Goal: Use online tool/utility: Use online tool/utility

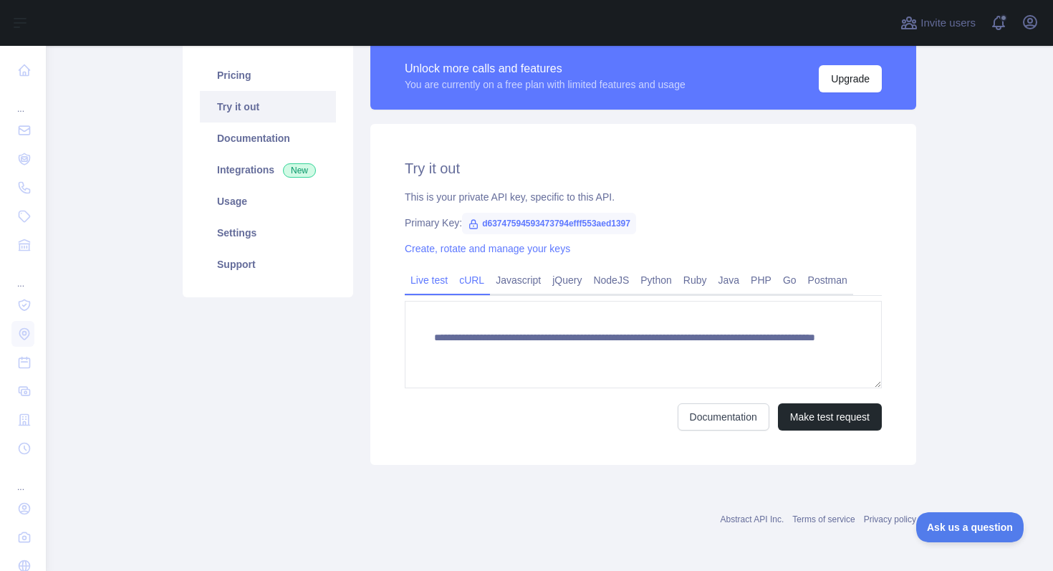
click at [485, 281] on link "cURL" at bounding box center [471, 280] width 37 height 23
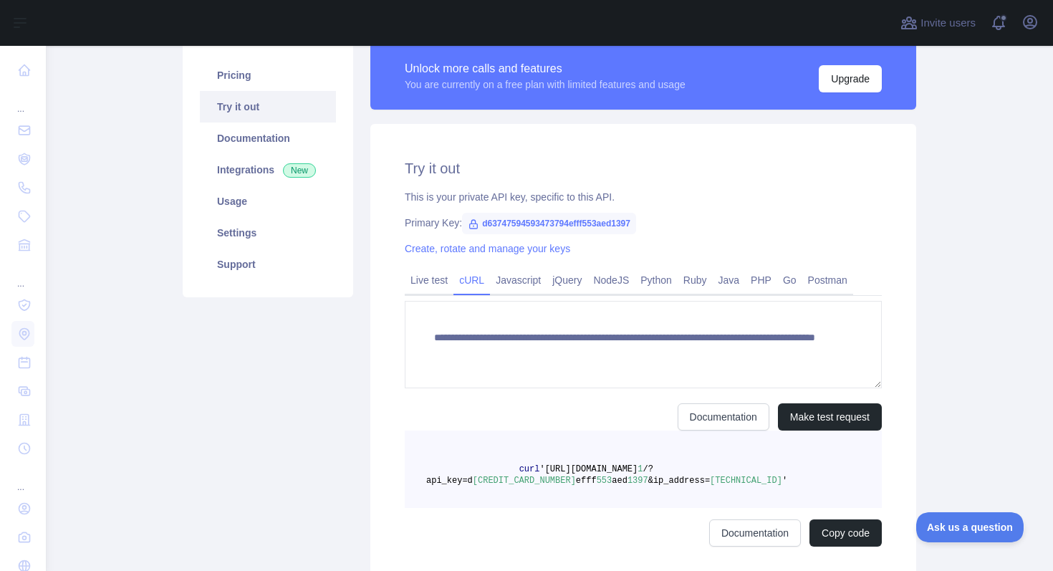
scroll to position [162, 0]
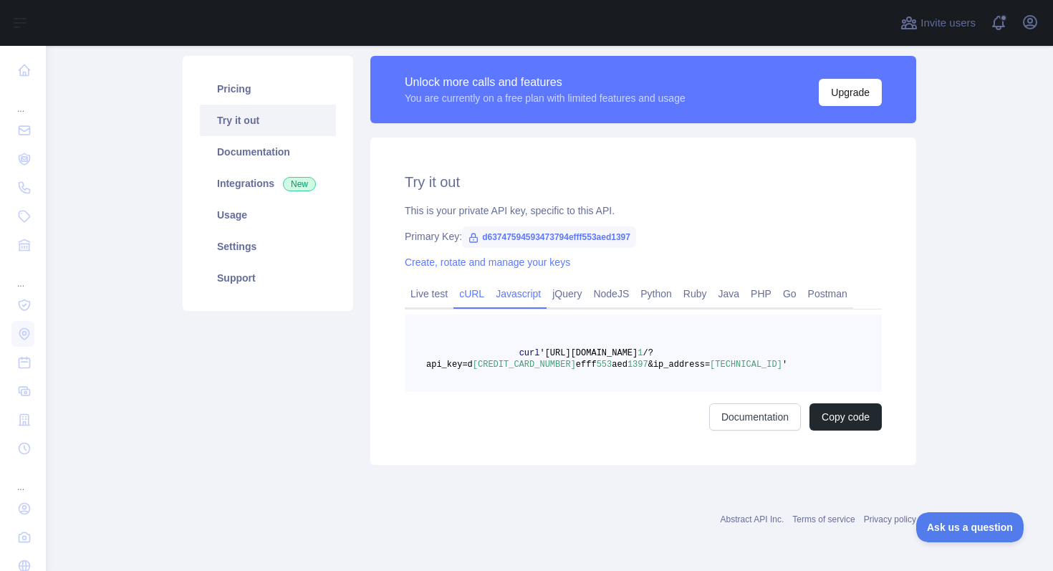
click at [519, 284] on link "Javascript" at bounding box center [518, 293] width 57 height 23
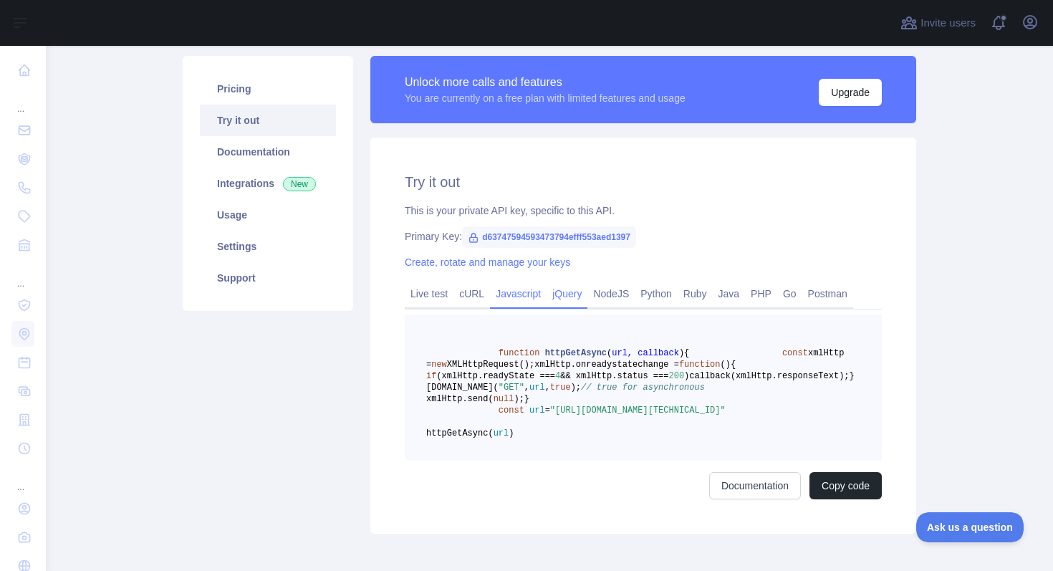
click at [575, 300] on link "jQuery" at bounding box center [566, 293] width 41 height 23
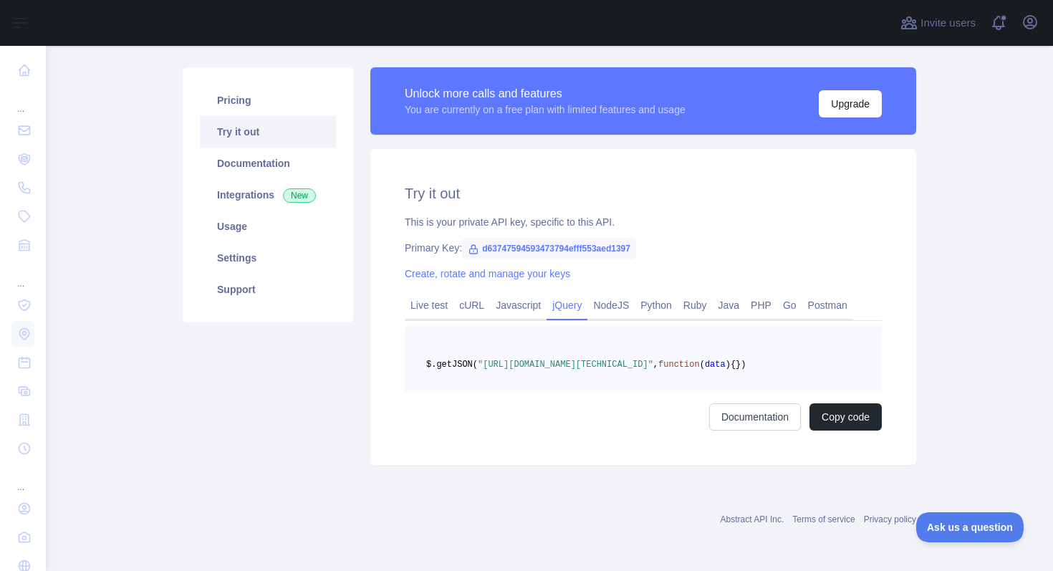
click at [594, 311] on div "Live test cURL Javascript jQuery NodeJS Python Ruby Java PHP Go Postman $.getJS…" at bounding box center [643, 361] width 477 height 138
click at [436, 298] on link "Live test" at bounding box center [429, 305] width 49 height 23
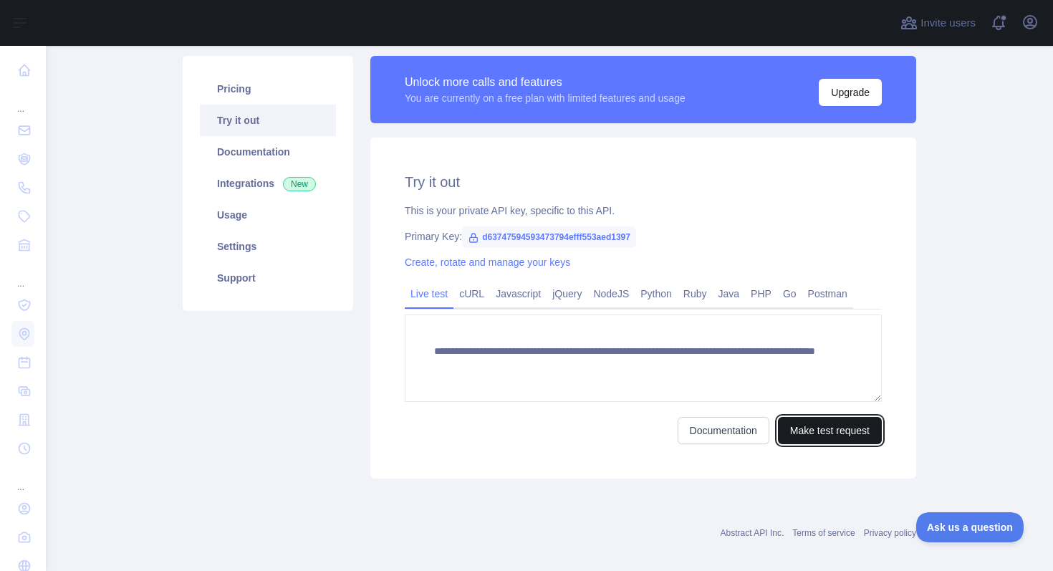
click at [864, 429] on button "Make test request" at bounding box center [830, 430] width 104 height 27
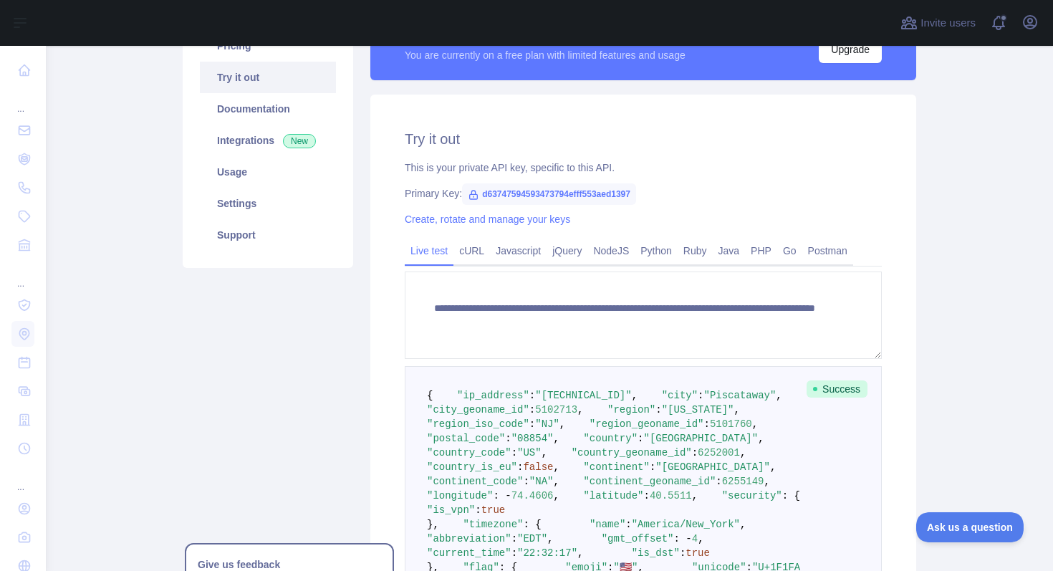
scroll to position [175, 0]
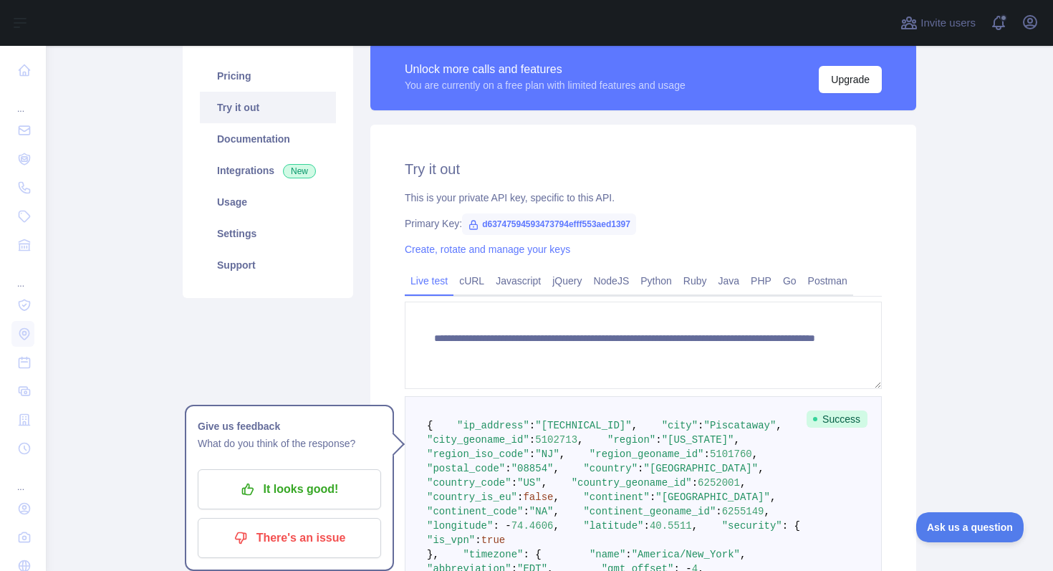
click at [453, 277] on link "Live test" at bounding box center [429, 280] width 49 height 23
click at [485, 281] on link "cURL" at bounding box center [471, 280] width 37 height 23
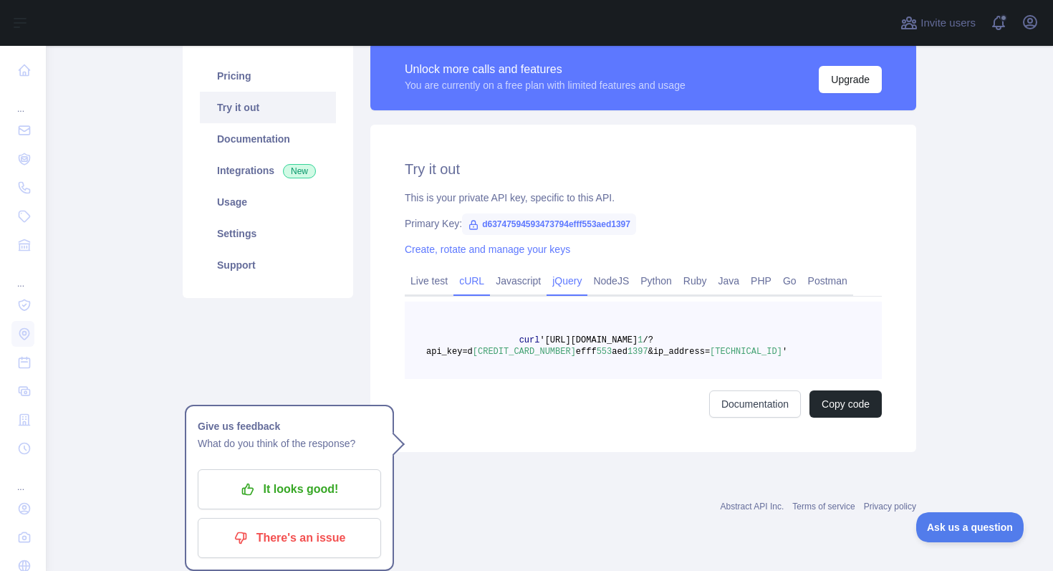
click at [575, 275] on link "jQuery" at bounding box center [566, 280] width 41 height 23
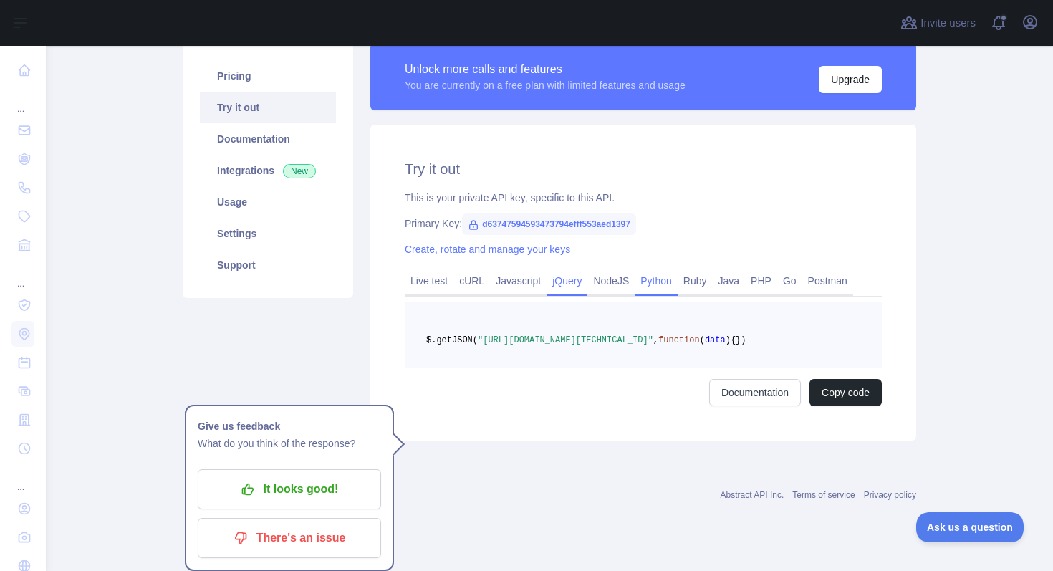
click at [656, 274] on link "Python" at bounding box center [655, 280] width 43 height 23
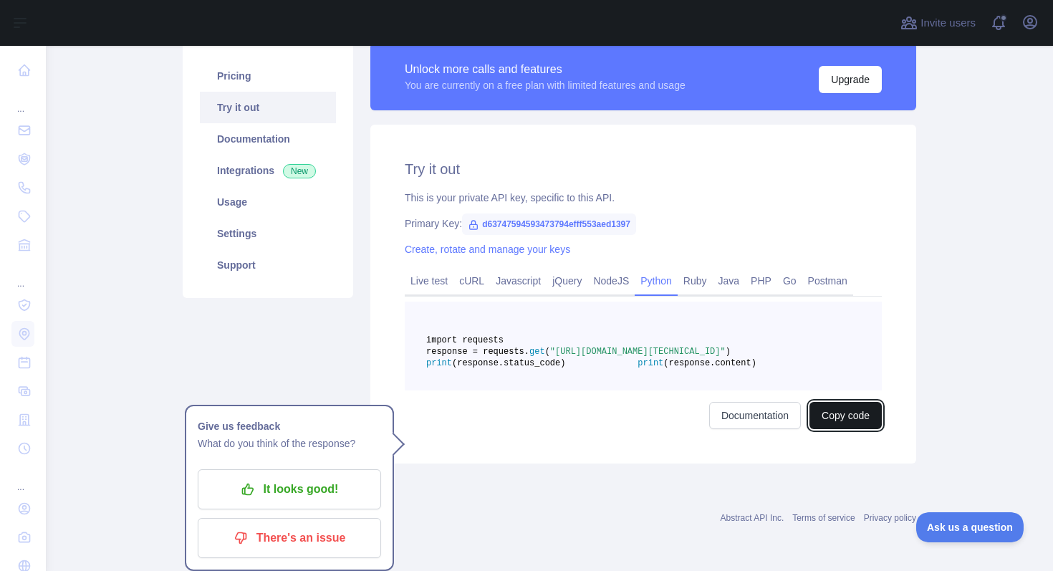
click at [856, 429] on button "Copy code" at bounding box center [845, 415] width 72 height 27
click at [779, 429] on link "Documentation" at bounding box center [771, 415] width 92 height 27
click at [432, 278] on link "Live test" at bounding box center [429, 280] width 49 height 23
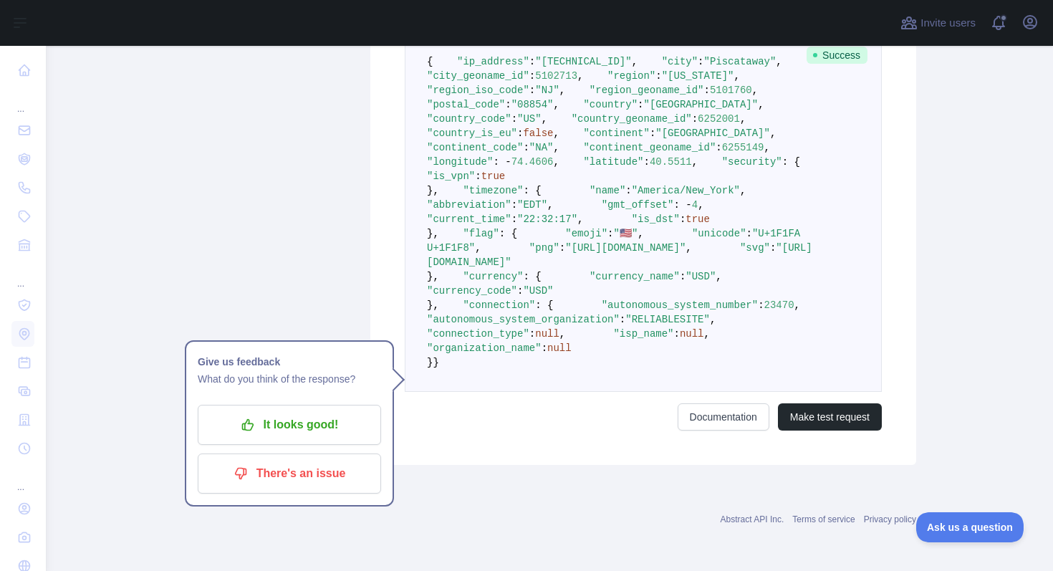
scroll to position [867, 0]
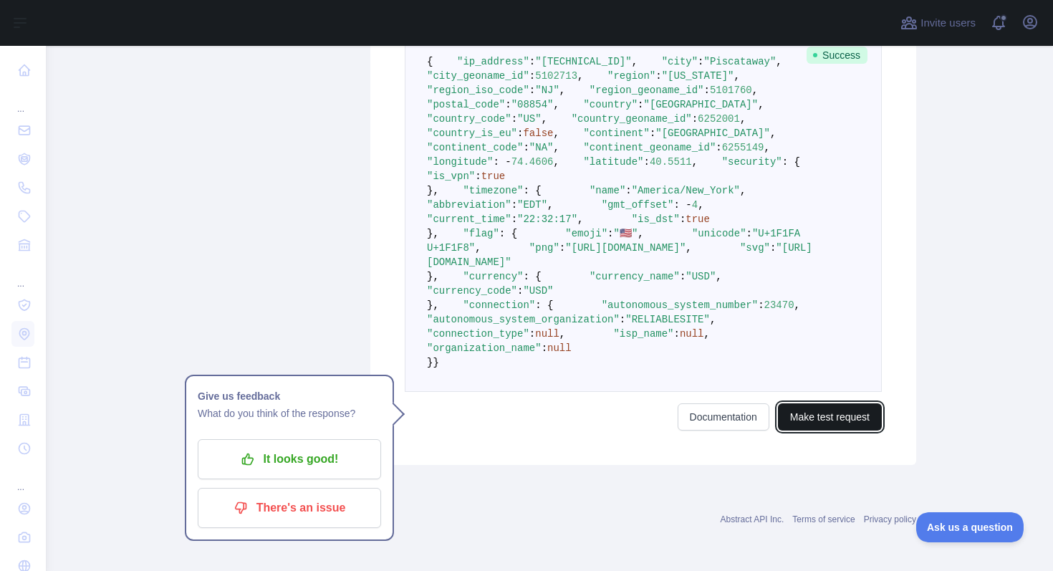
click at [830, 430] on button "Make test request" at bounding box center [830, 416] width 104 height 27
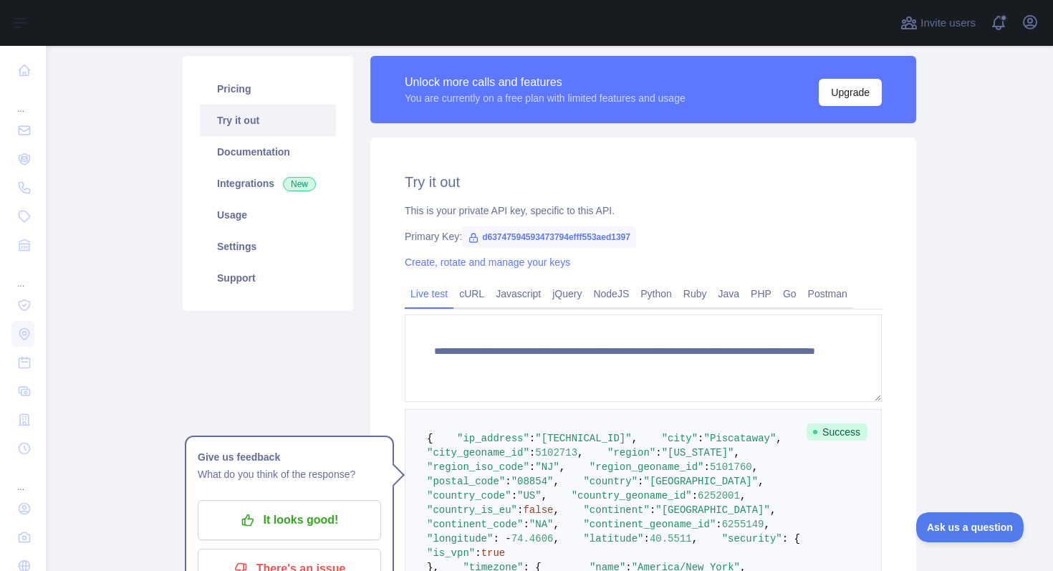
scroll to position [226, 0]
